Goal: Navigation & Orientation: Find specific page/section

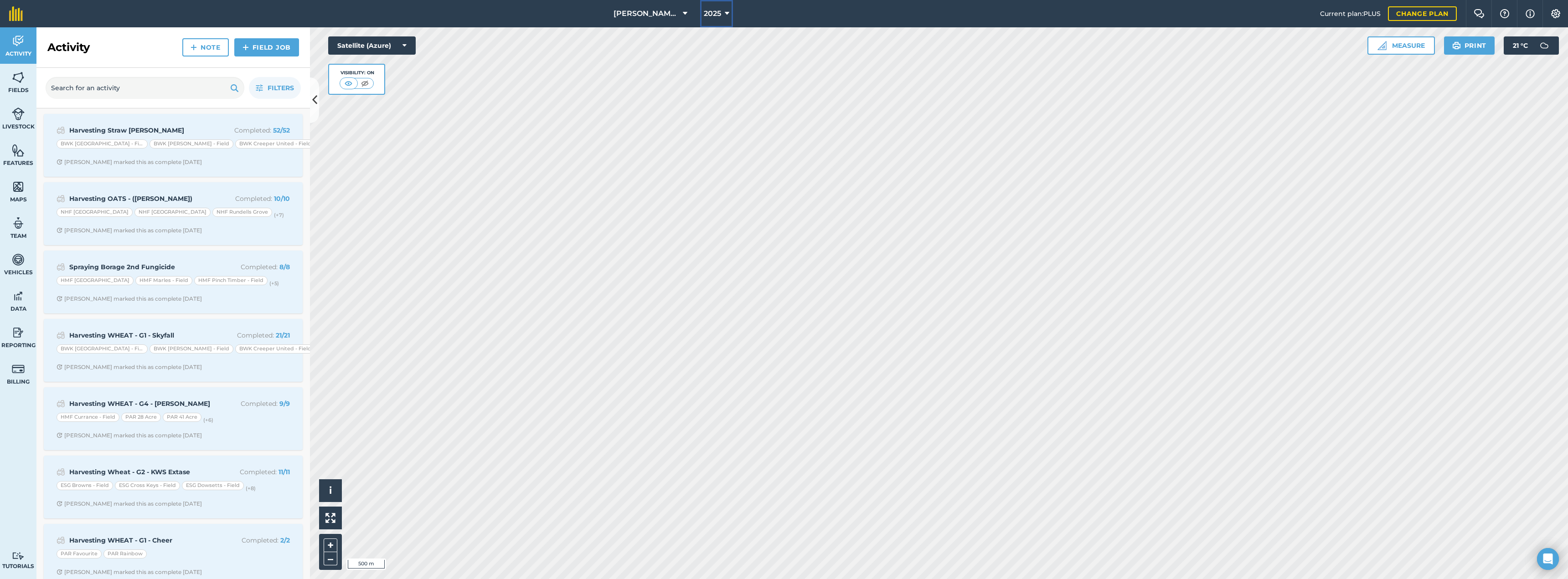
click at [727, 13] on icon at bounding box center [727, 13] width 4 height 11
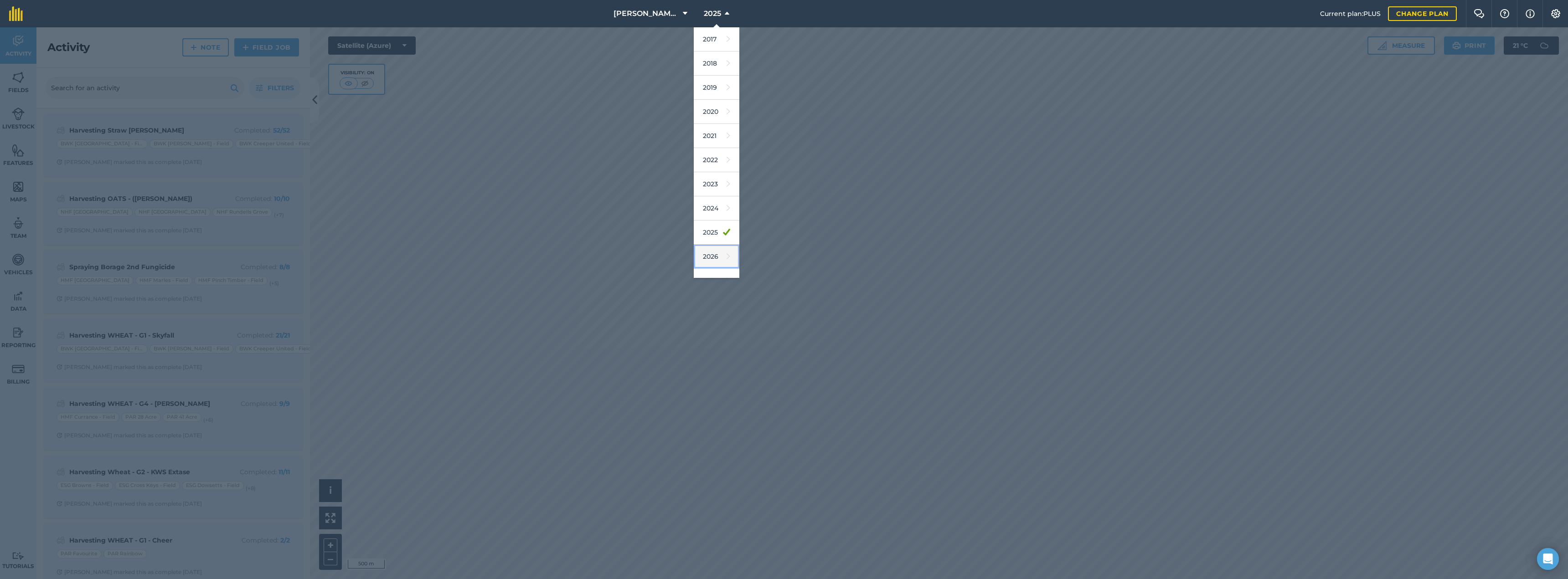
click at [710, 257] on link "2026" at bounding box center [716, 257] width 46 height 24
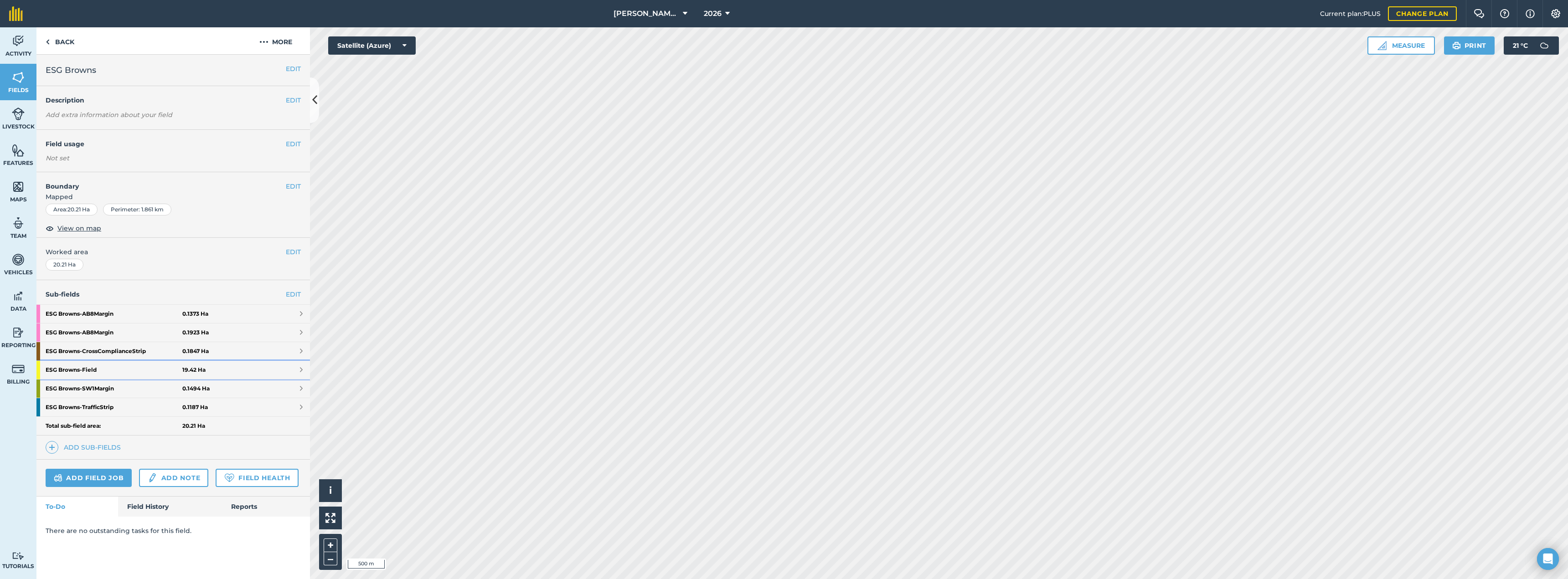
click at [302, 367] on span at bounding box center [301, 370] width 2 height 7
click at [300, 369] on span at bounding box center [301, 370] width 2 height 7
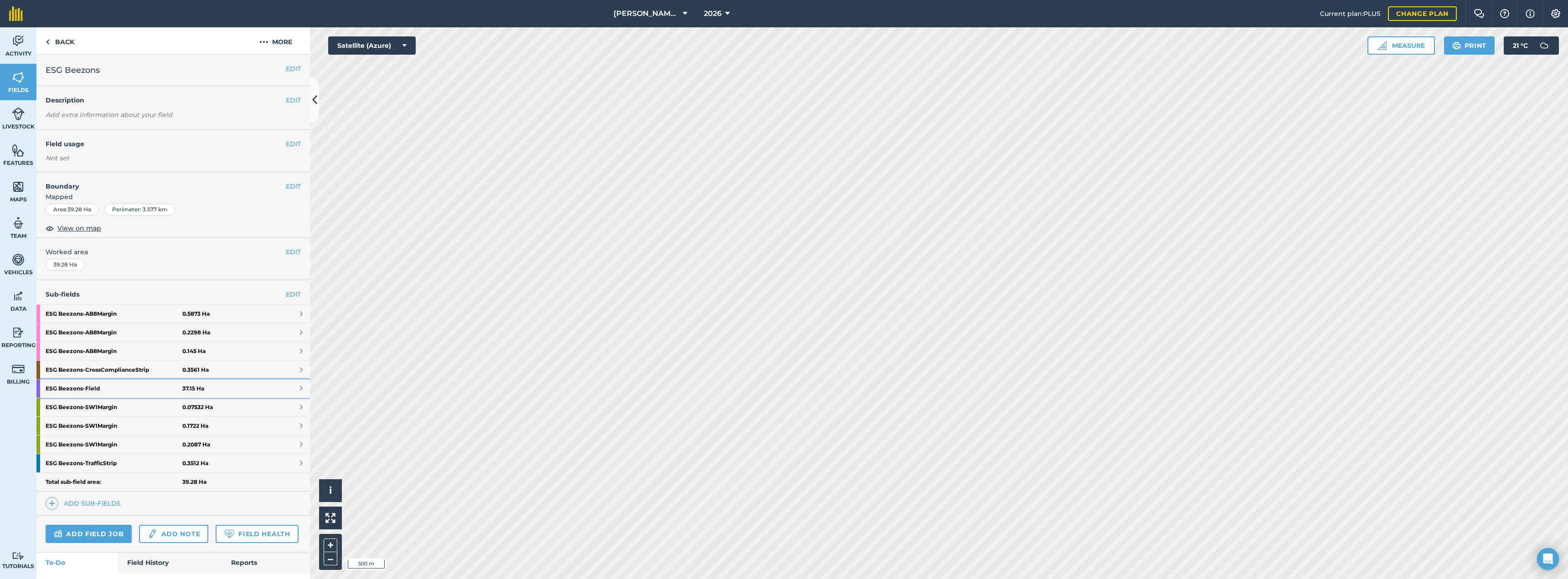
click at [300, 389] on span at bounding box center [301, 389] width 2 height 7
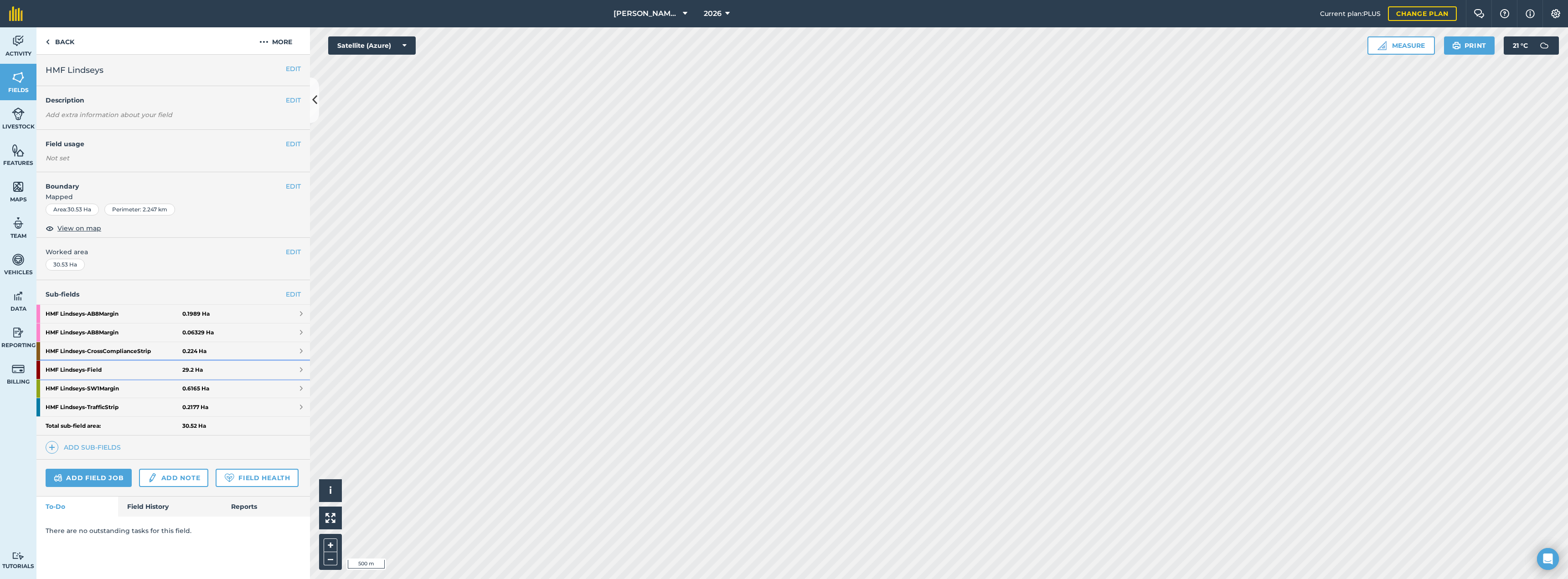
click at [302, 369] on span at bounding box center [301, 370] width 2 height 7
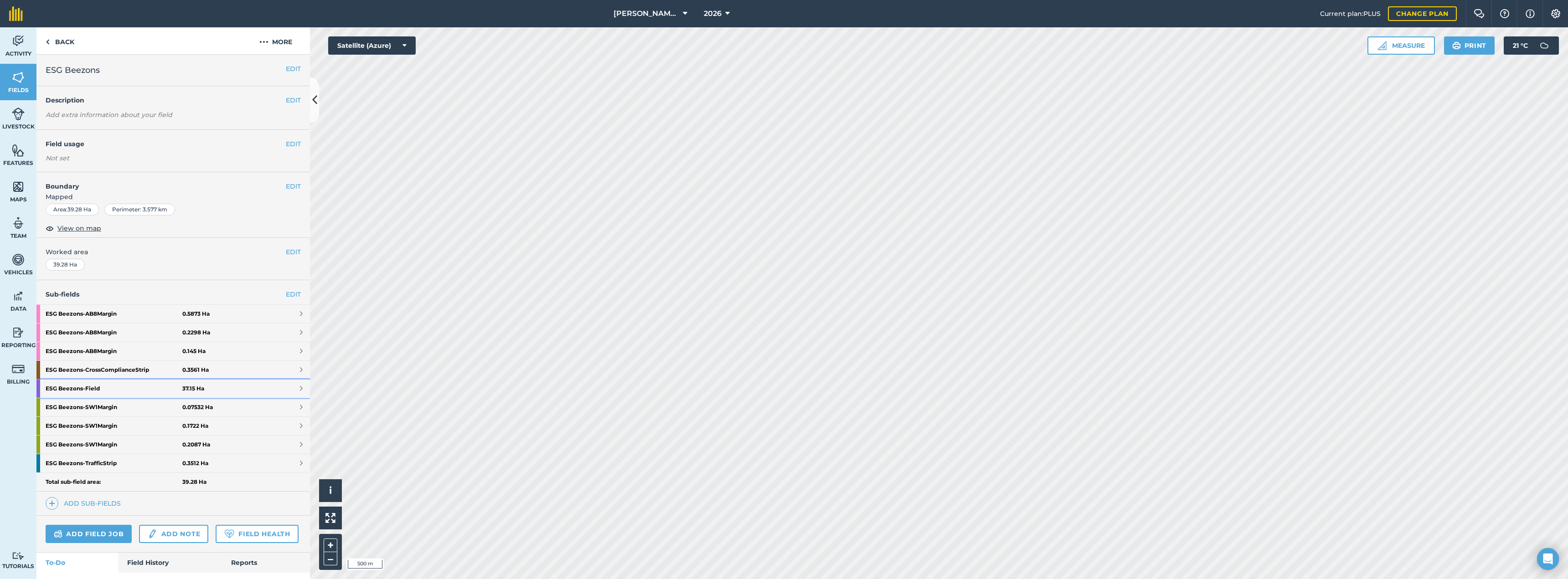
click at [300, 390] on span at bounding box center [301, 389] width 2 height 7
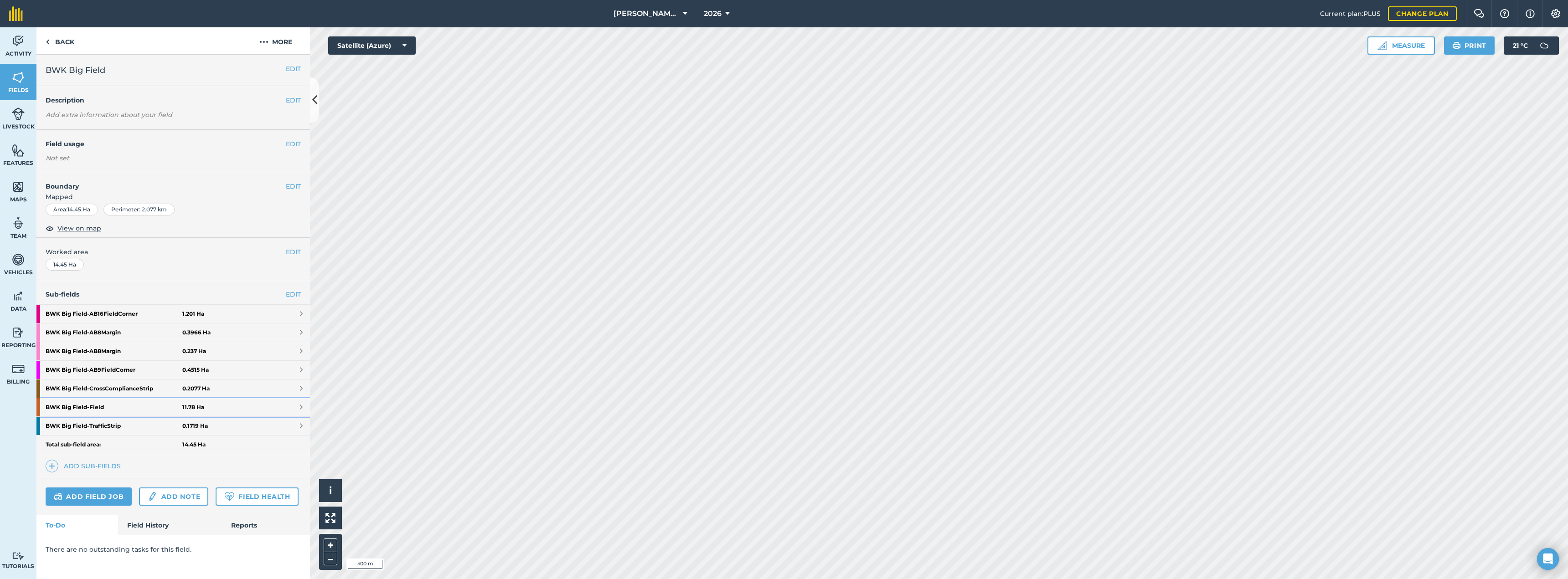
click at [300, 407] on span at bounding box center [301, 407] width 2 height 7
click at [302, 369] on span at bounding box center [301, 370] width 2 height 7
click at [304, 405] on link "BWK [GEOGRAPHIC_DATA] - Field 11.78 Ha" at bounding box center [173, 407] width 273 height 18
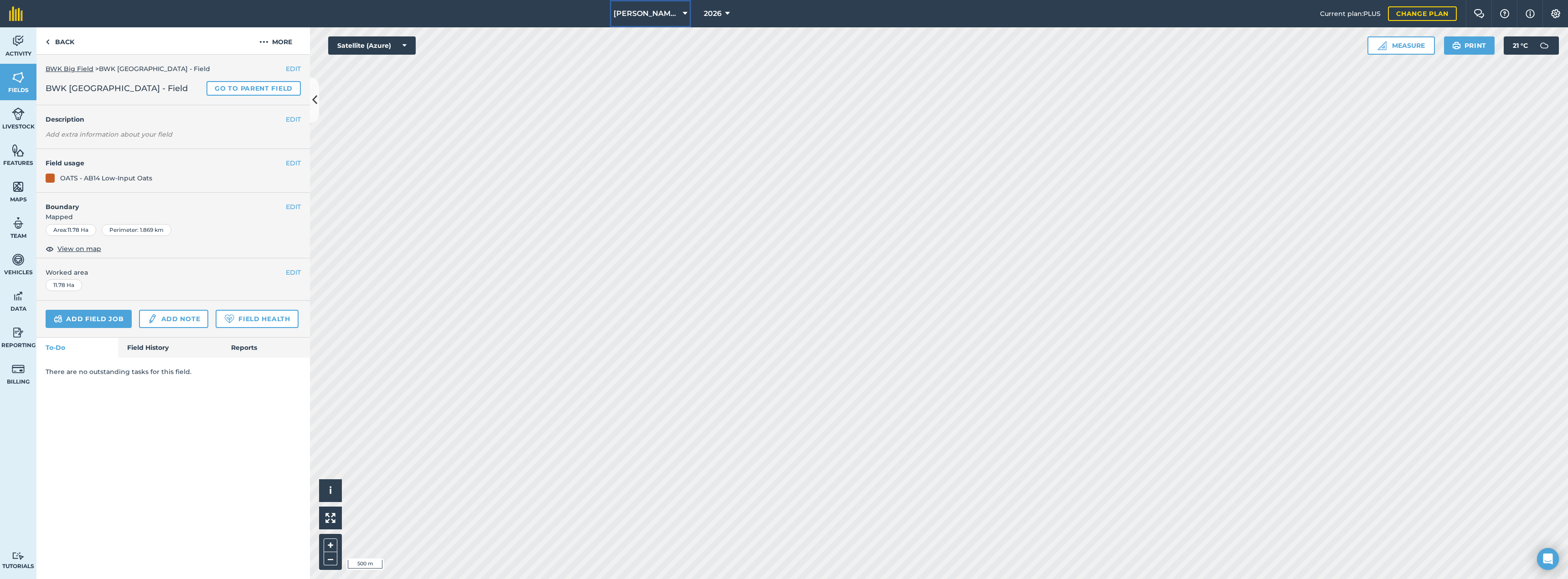
click at [684, 12] on icon at bounding box center [685, 13] width 4 height 11
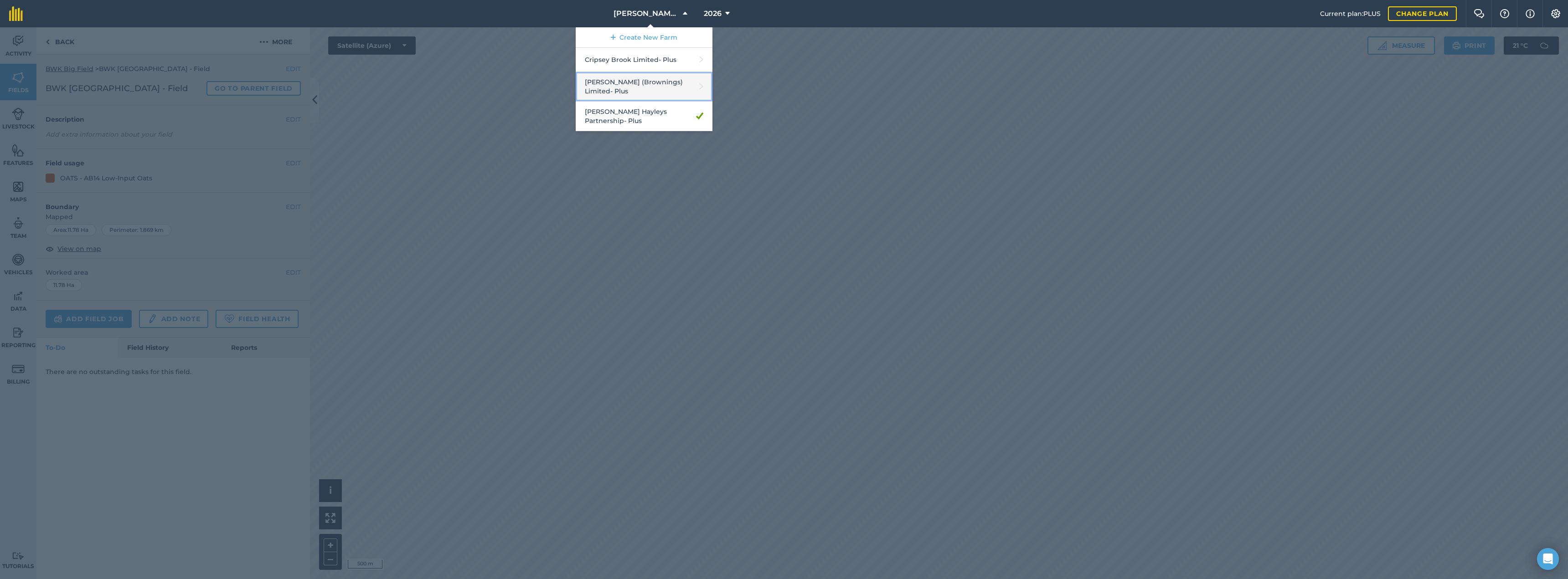
click at [636, 85] on link "[PERSON_NAME] (Brownings) Limited - Plus" at bounding box center [644, 86] width 137 height 30
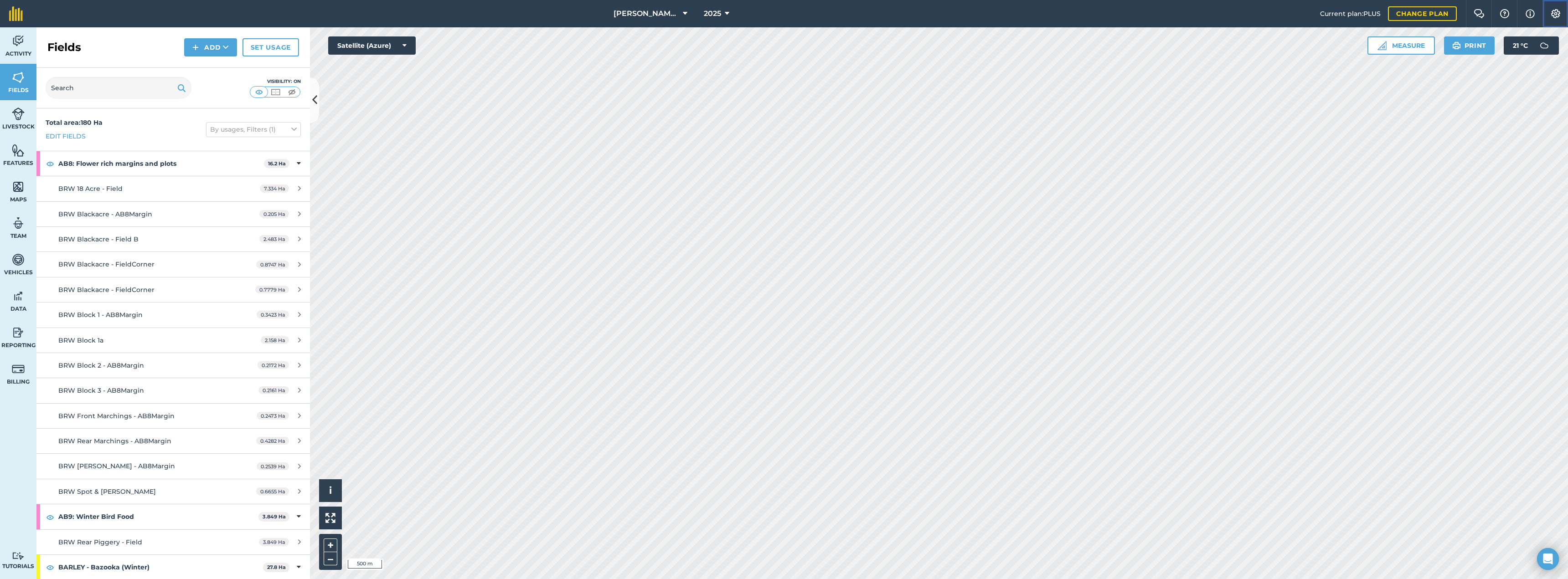
click at [1554, 12] on img at bounding box center [1556, 13] width 11 height 9
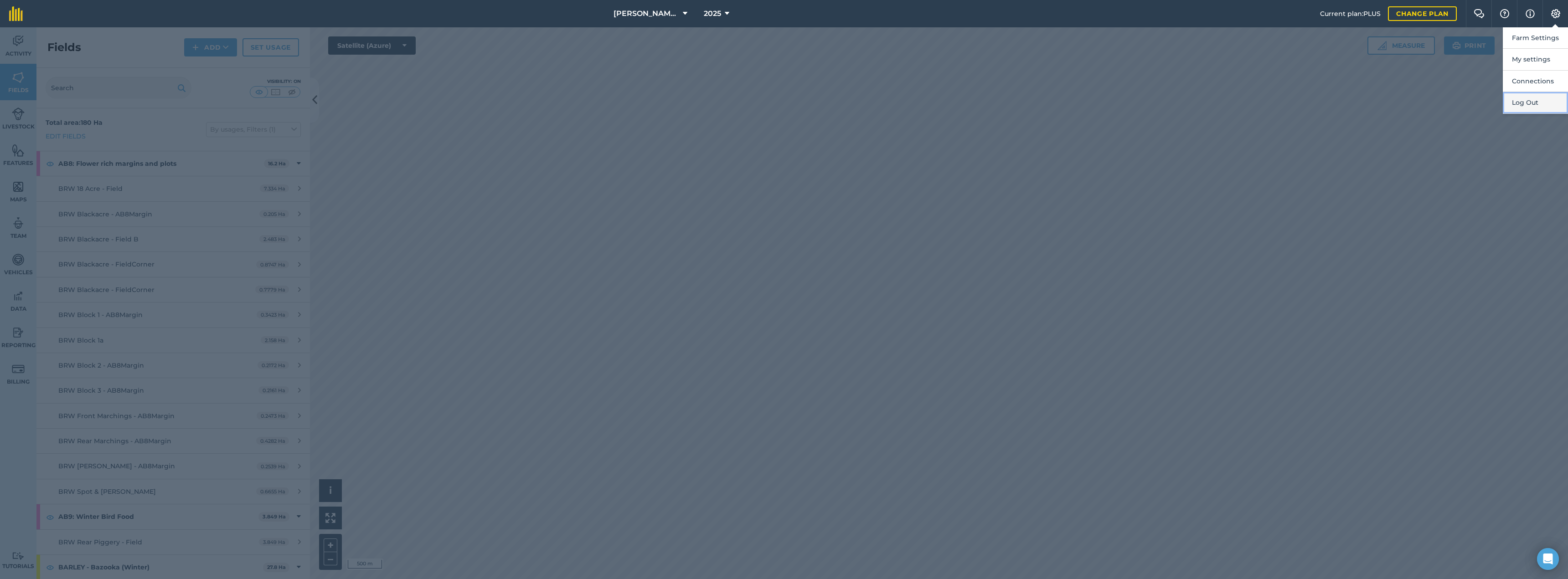
click at [1518, 101] on button "Log Out" at bounding box center [1535, 102] width 65 height 21
